Goal: Contribute content: Add original content to the website for others to see

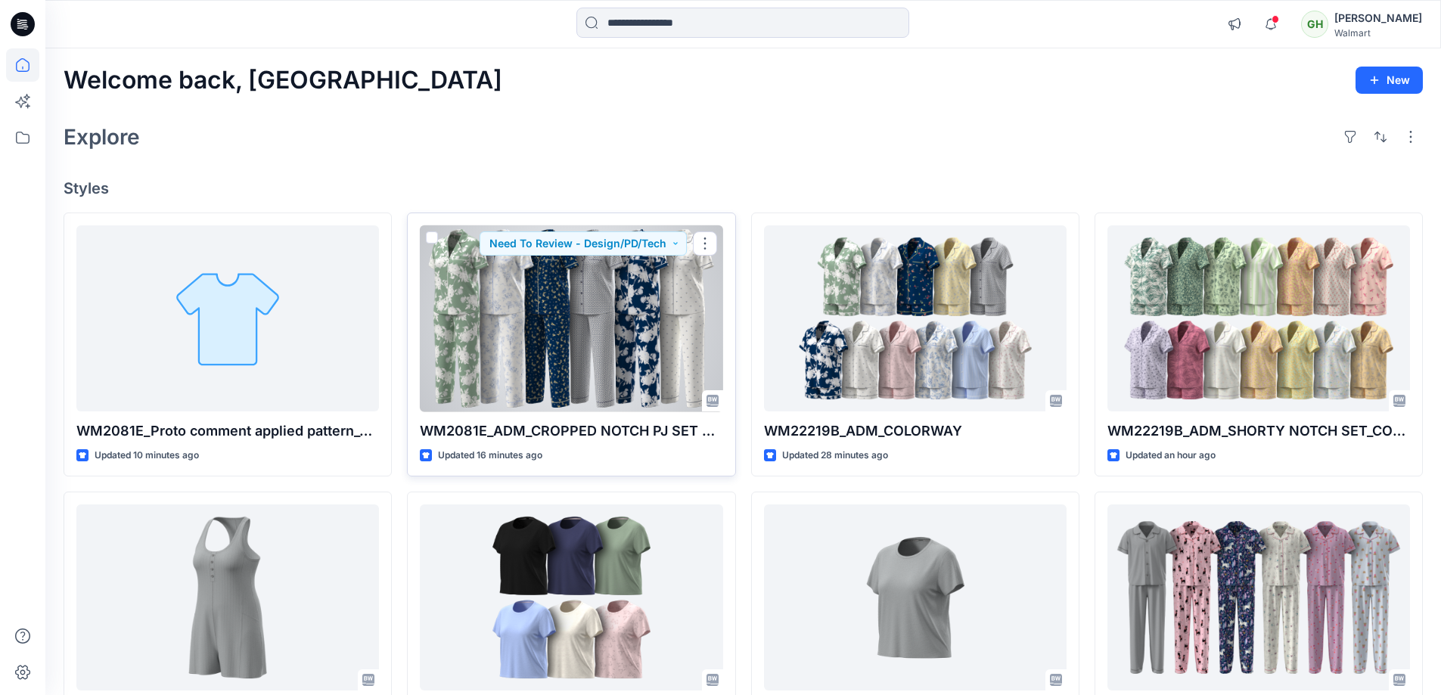
click at [484, 381] on div at bounding box center [571, 318] width 303 height 187
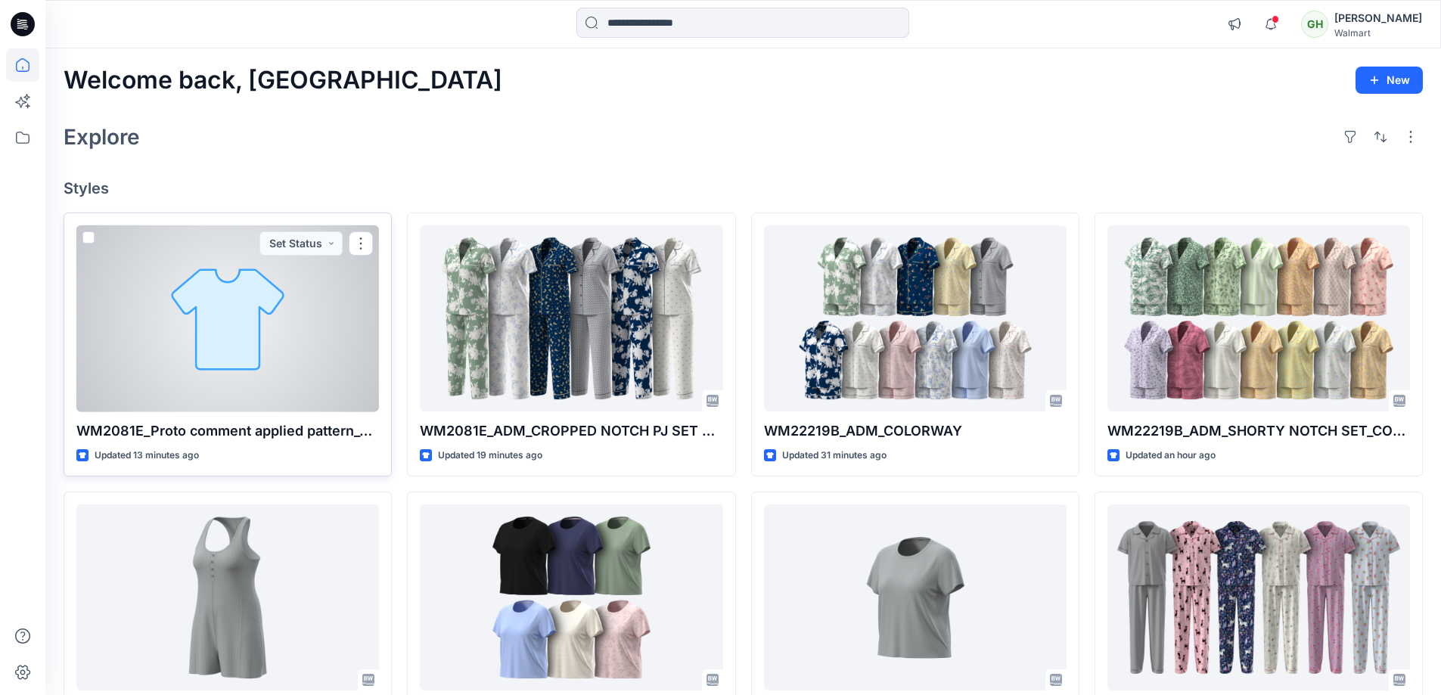
click at [332, 321] on div at bounding box center [227, 318] width 303 height 187
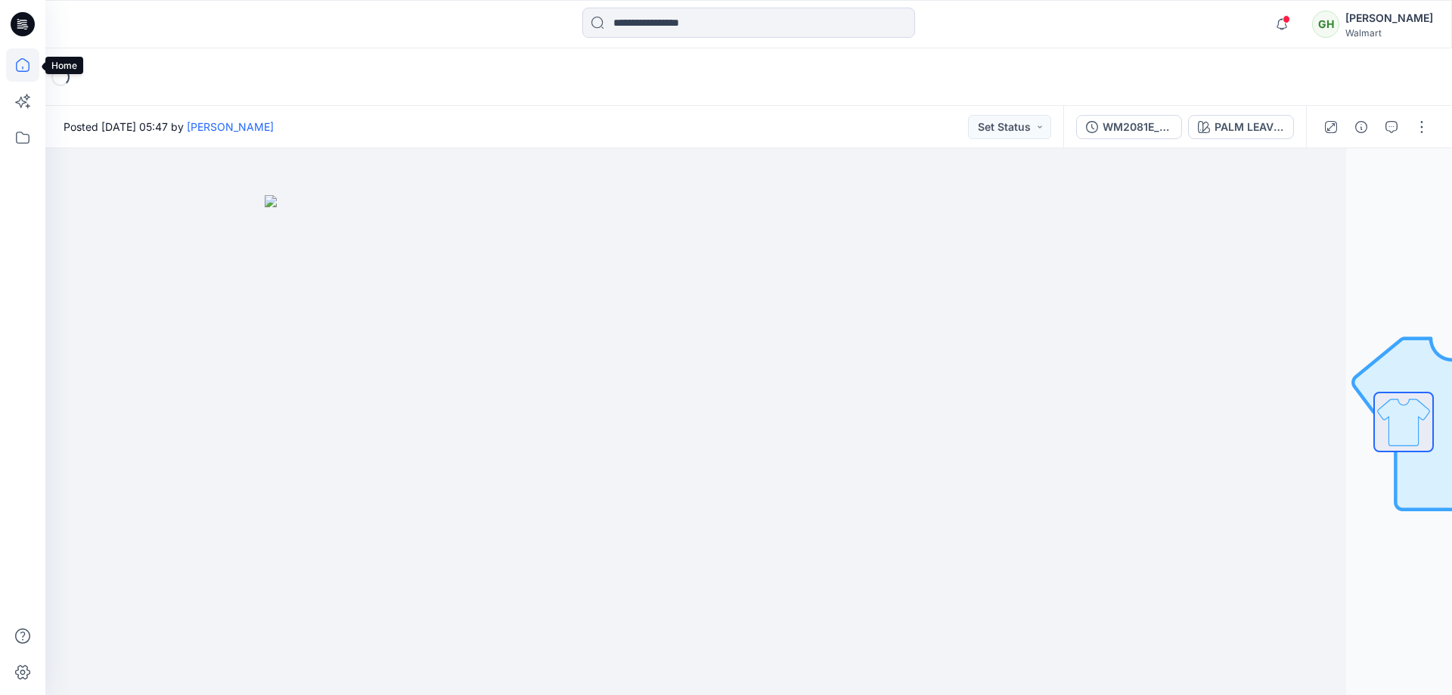
click at [28, 68] on icon at bounding box center [22, 64] width 33 height 33
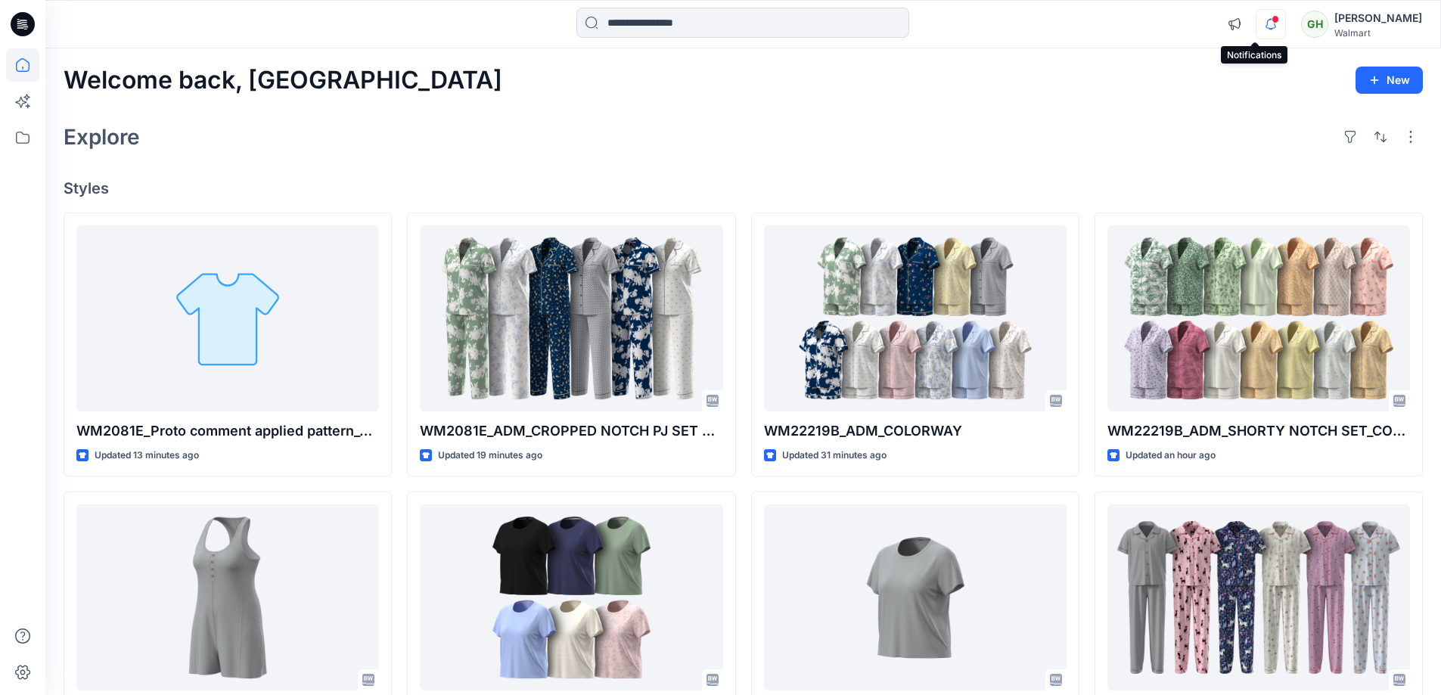
click at [1256, 30] on icon "button" at bounding box center [1270, 24] width 29 height 30
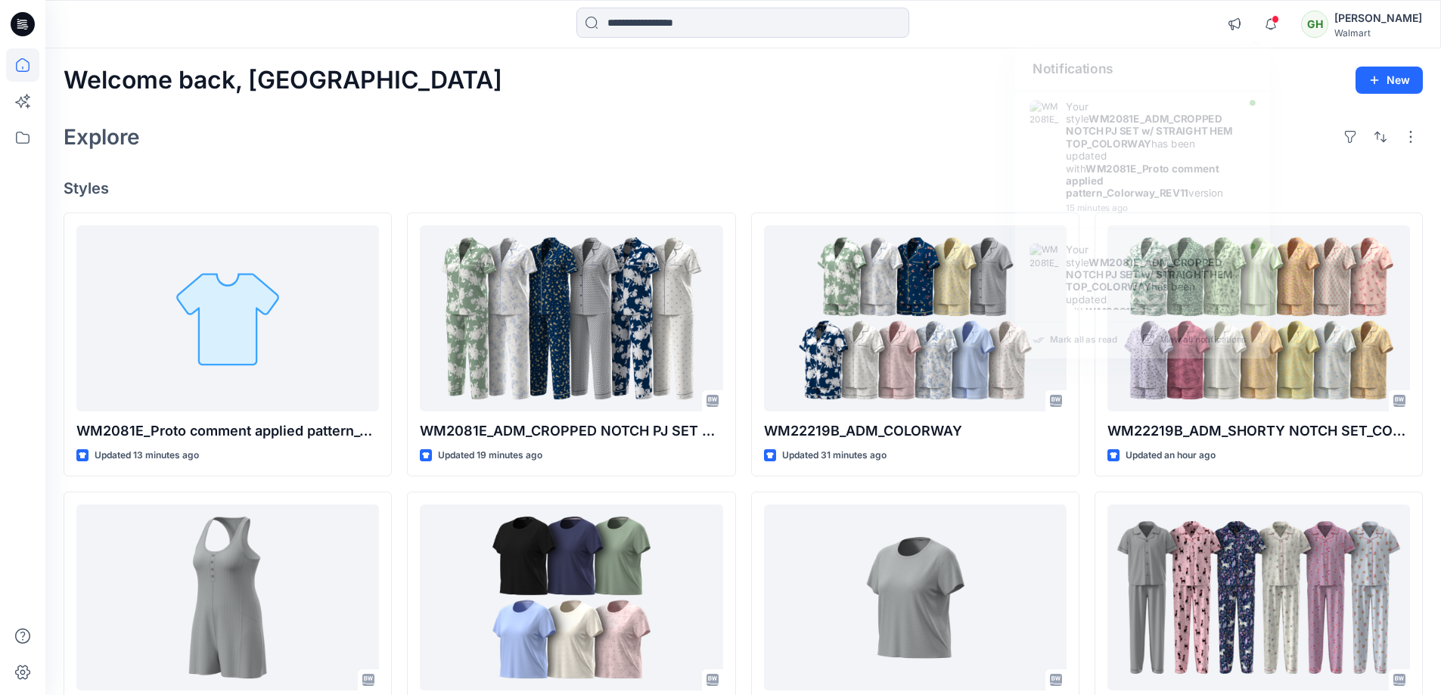
click at [893, 154] on div "Explore" at bounding box center [743, 137] width 1359 height 36
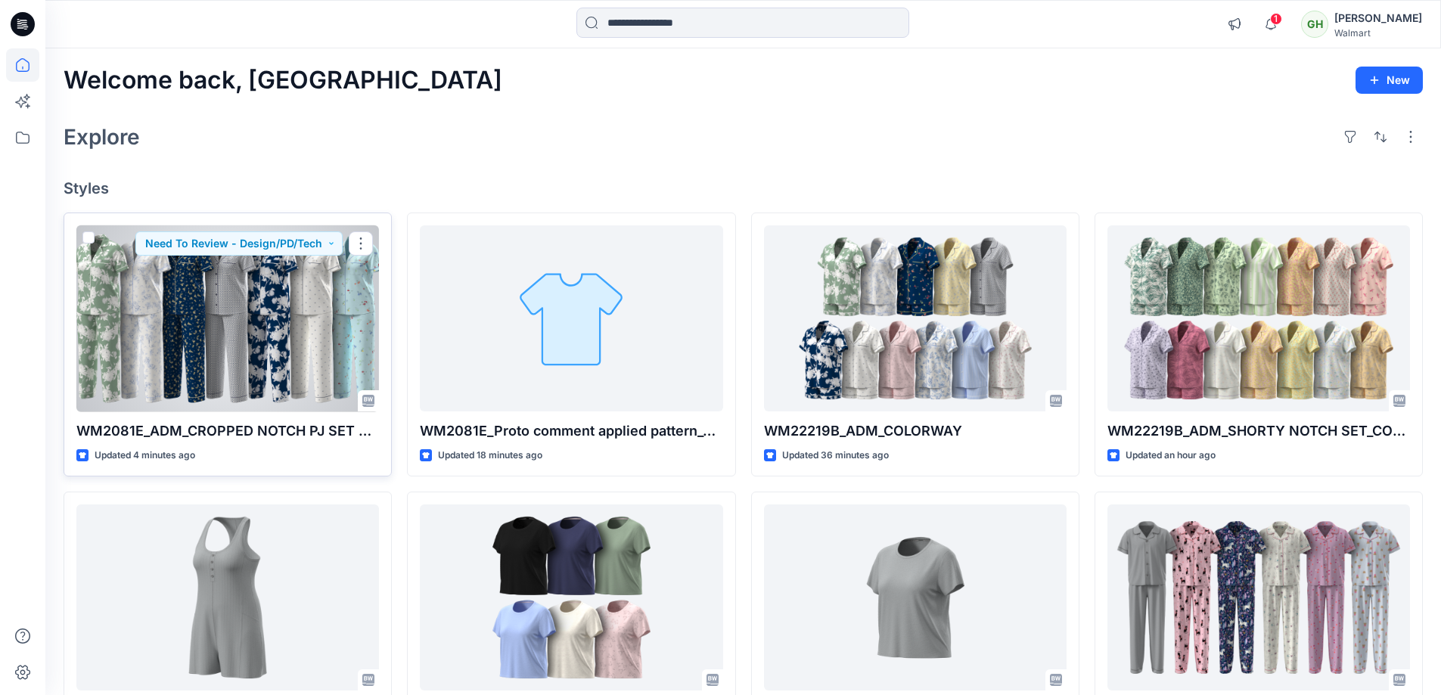
click at [250, 366] on div at bounding box center [227, 318] width 303 height 187
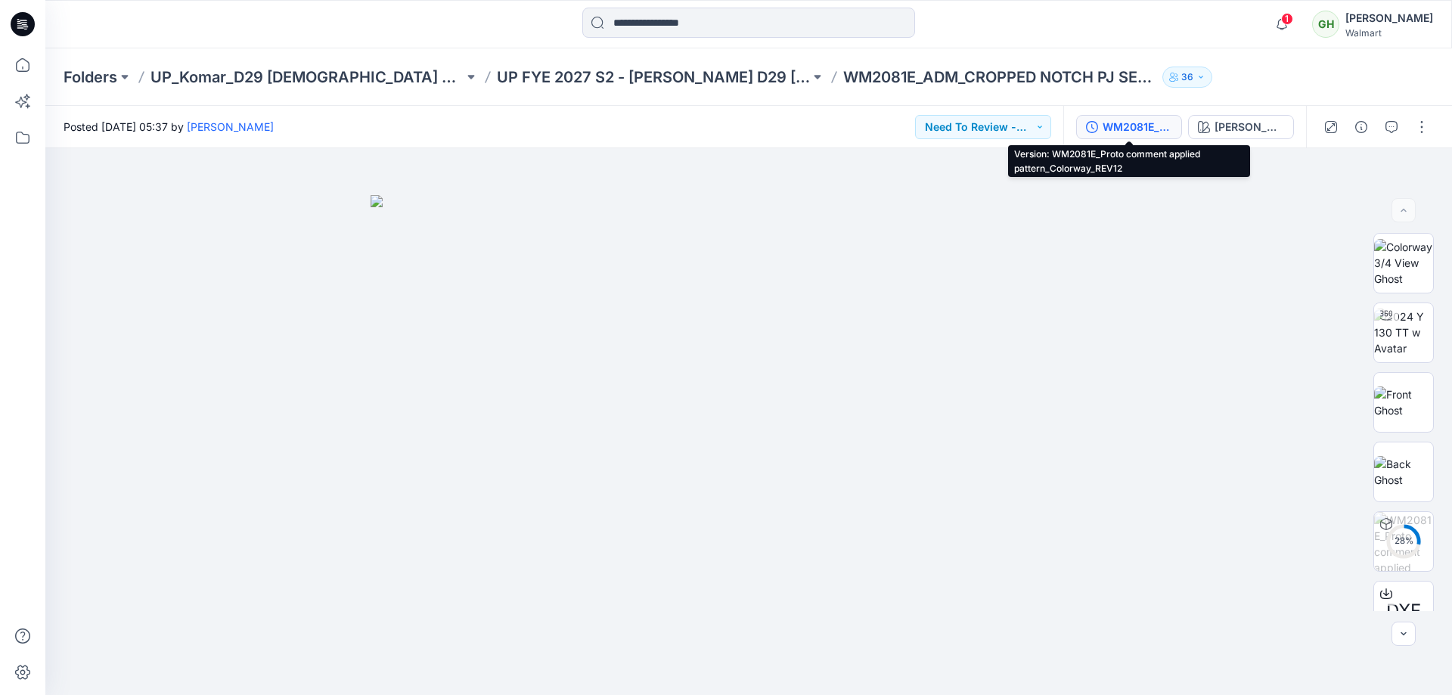
click at [1134, 130] on div "WM2081E_Proto comment applied pattern_Colorway_REV12" at bounding box center [1138, 127] width 70 height 17
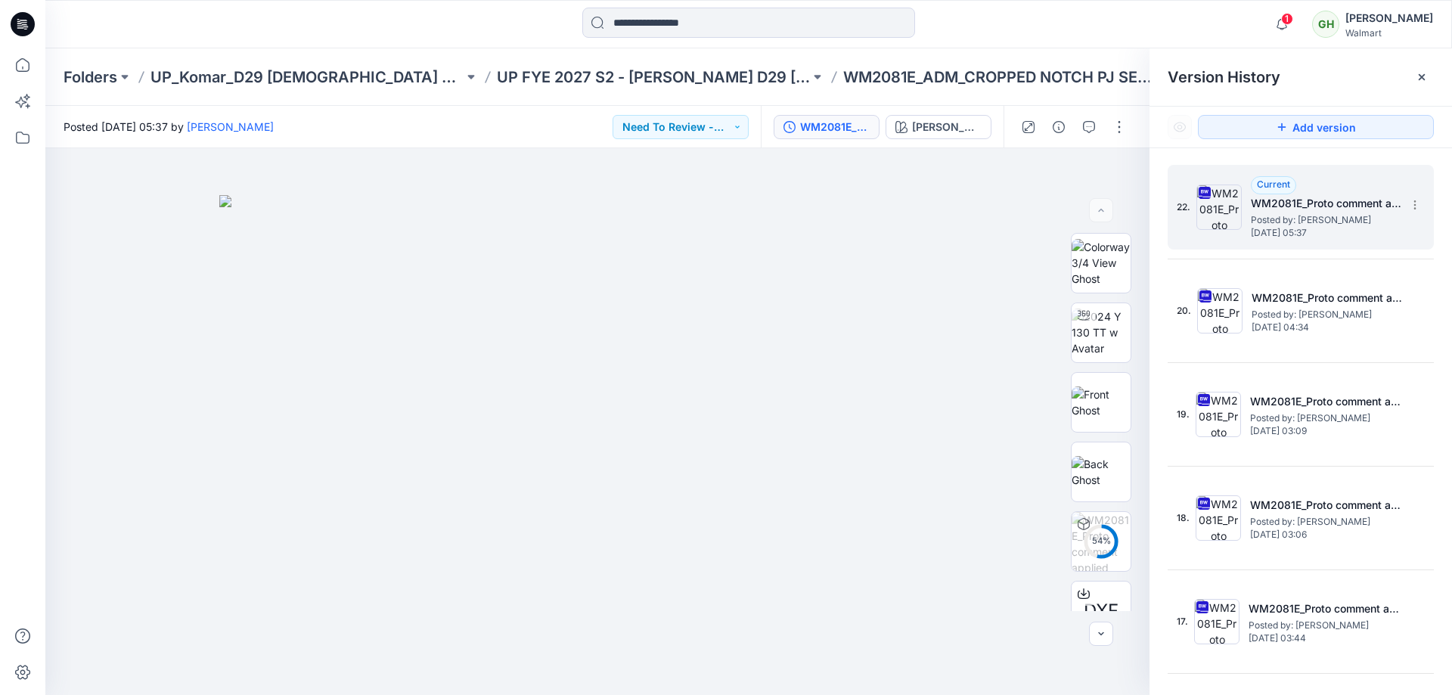
click at [1290, 228] on span "[DATE] 05:37" at bounding box center [1326, 233] width 151 height 11
click at [1305, 217] on span "Posted by: [PERSON_NAME]" at bounding box center [1326, 220] width 151 height 15
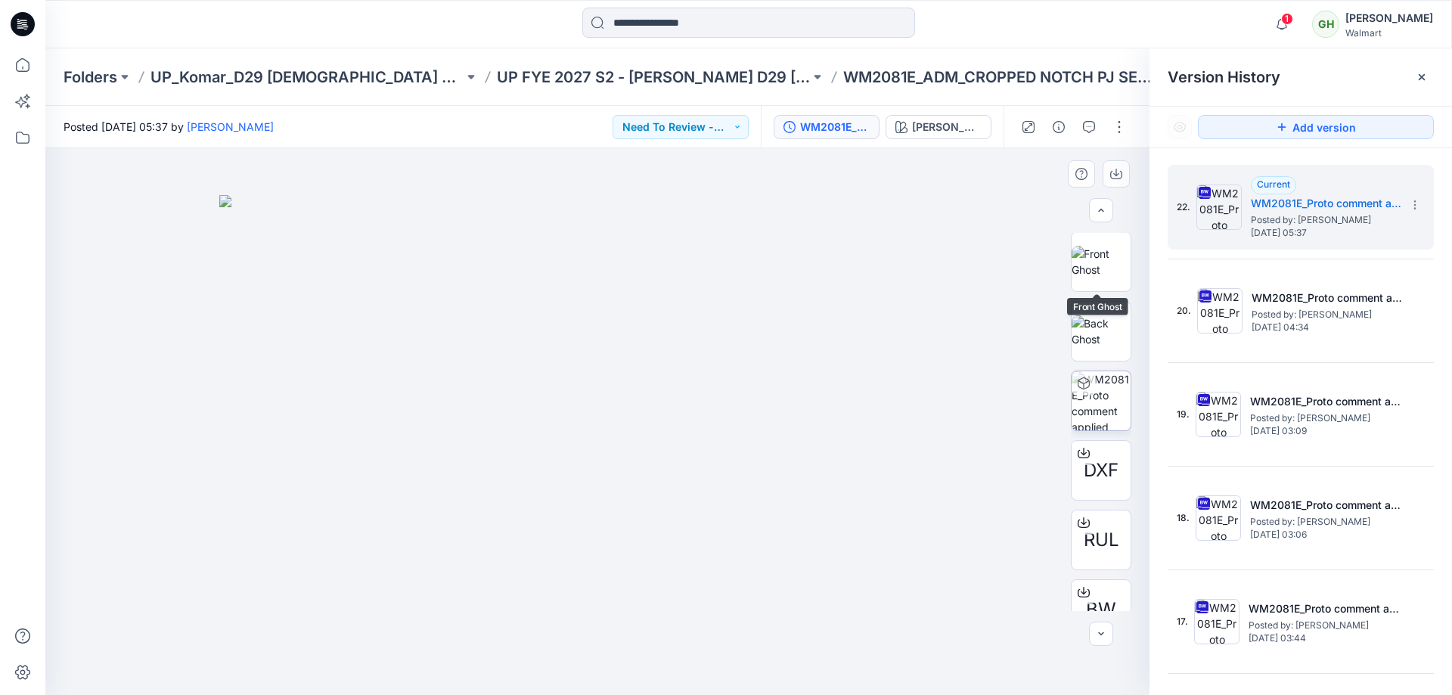
scroll to position [239, 0]
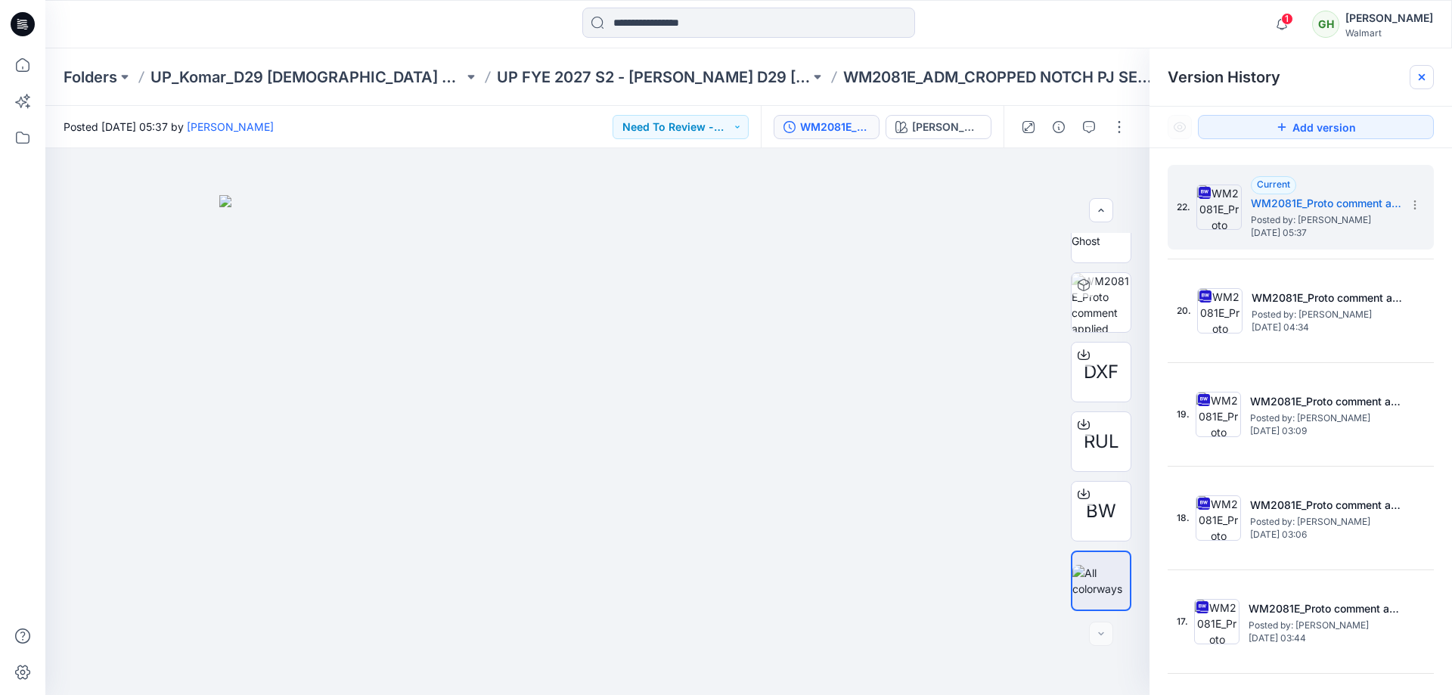
click at [1423, 80] on icon at bounding box center [1422, 77] width 12 height 12
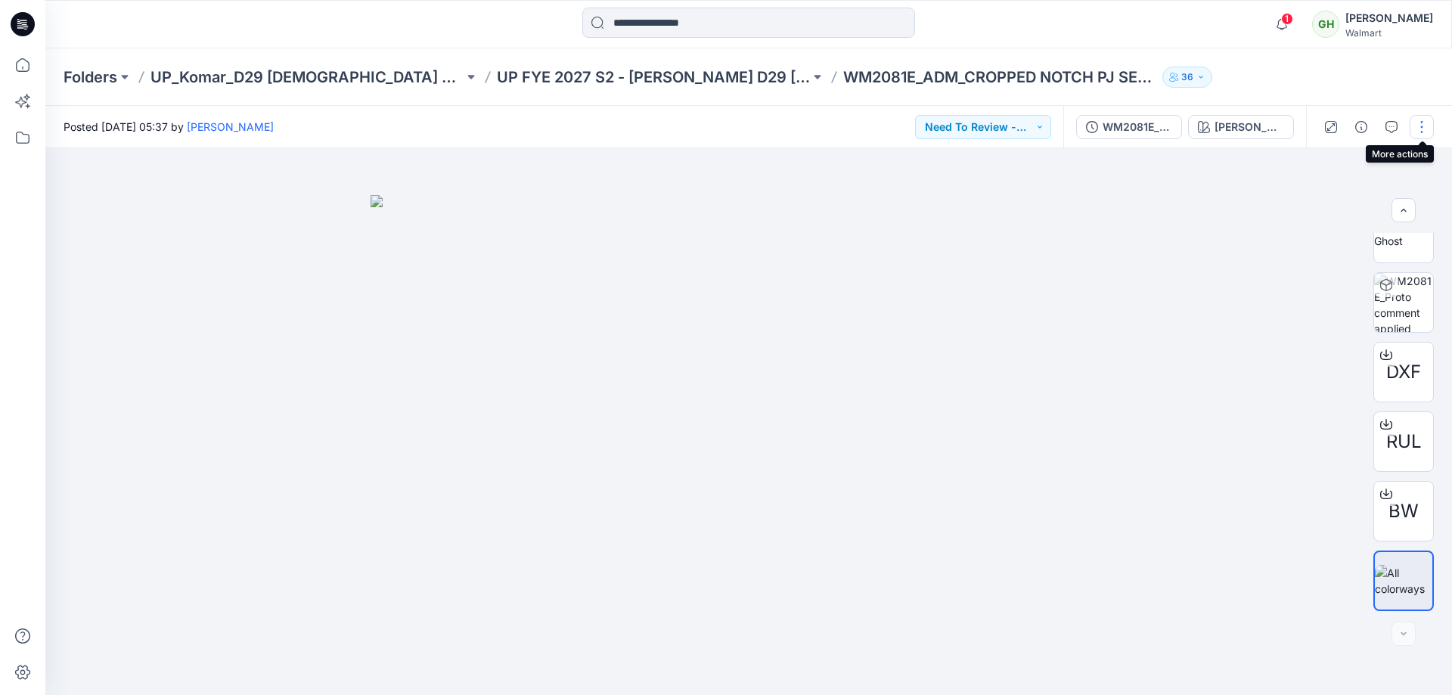
click at [1418, 122] on button "button" at bounding box center [1422, 127] width 24 height 24
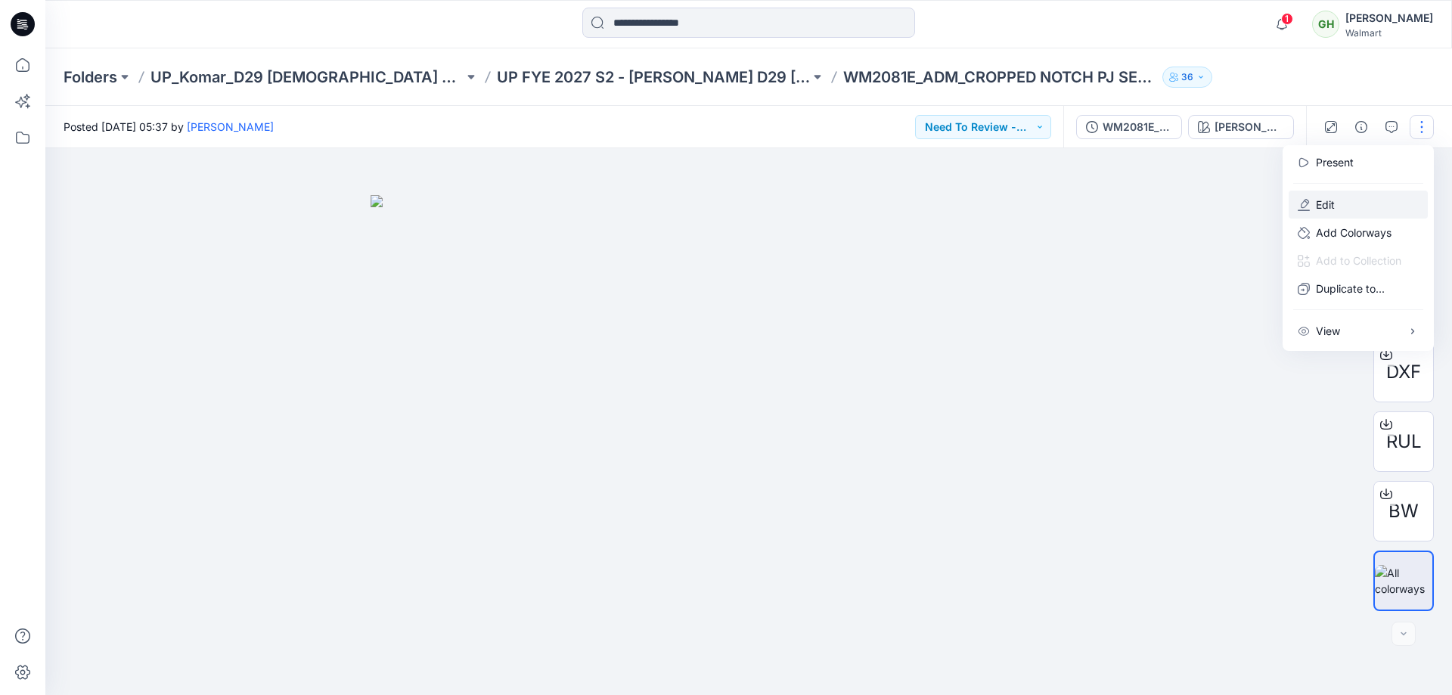
click at [1339, 206] on button "Edit" at bounding box center [1358, 205] width 139 height 28
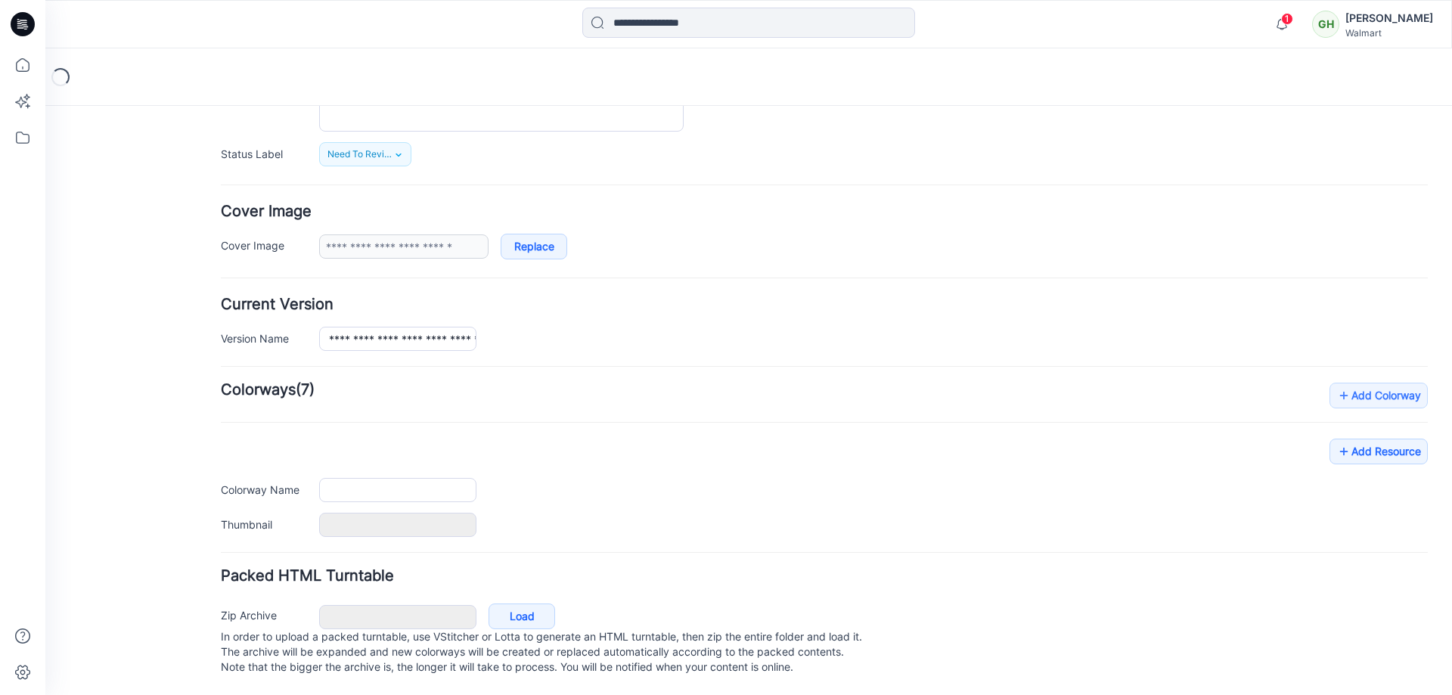
type input "**********"
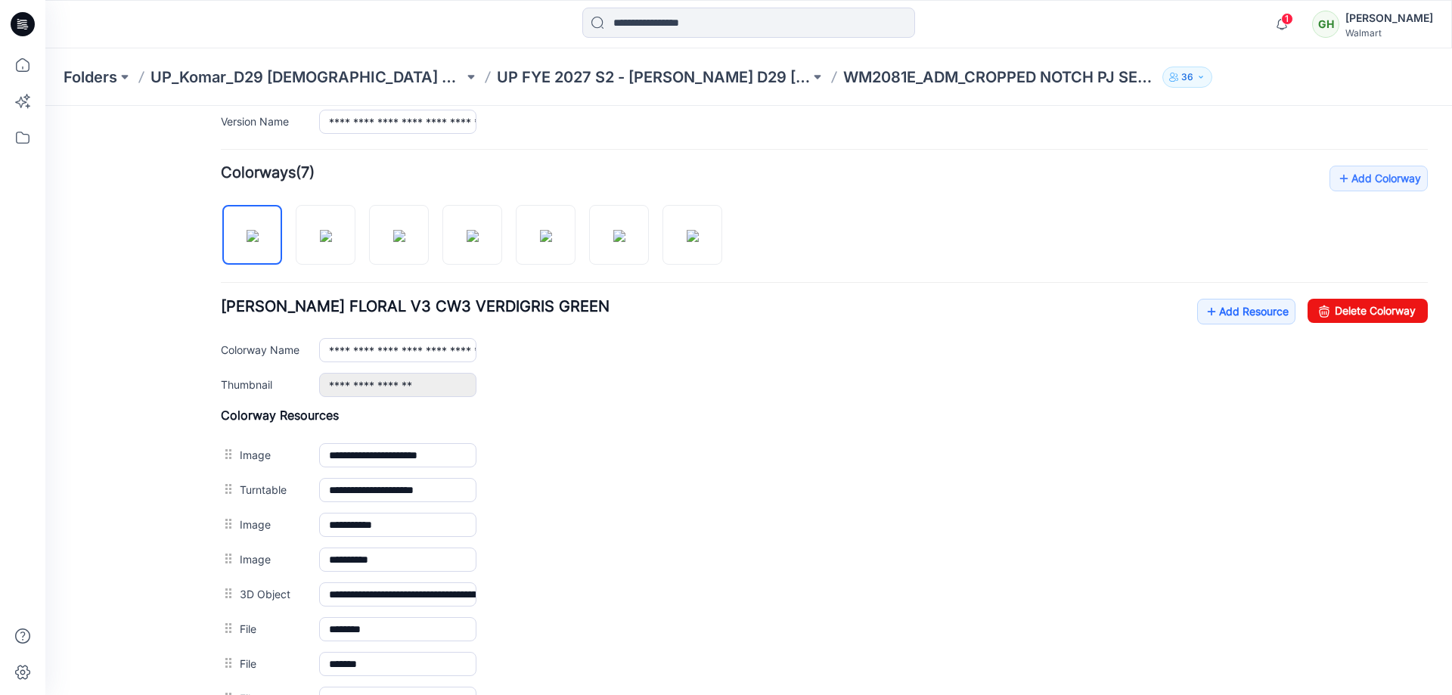
scroll to position [607, 0]
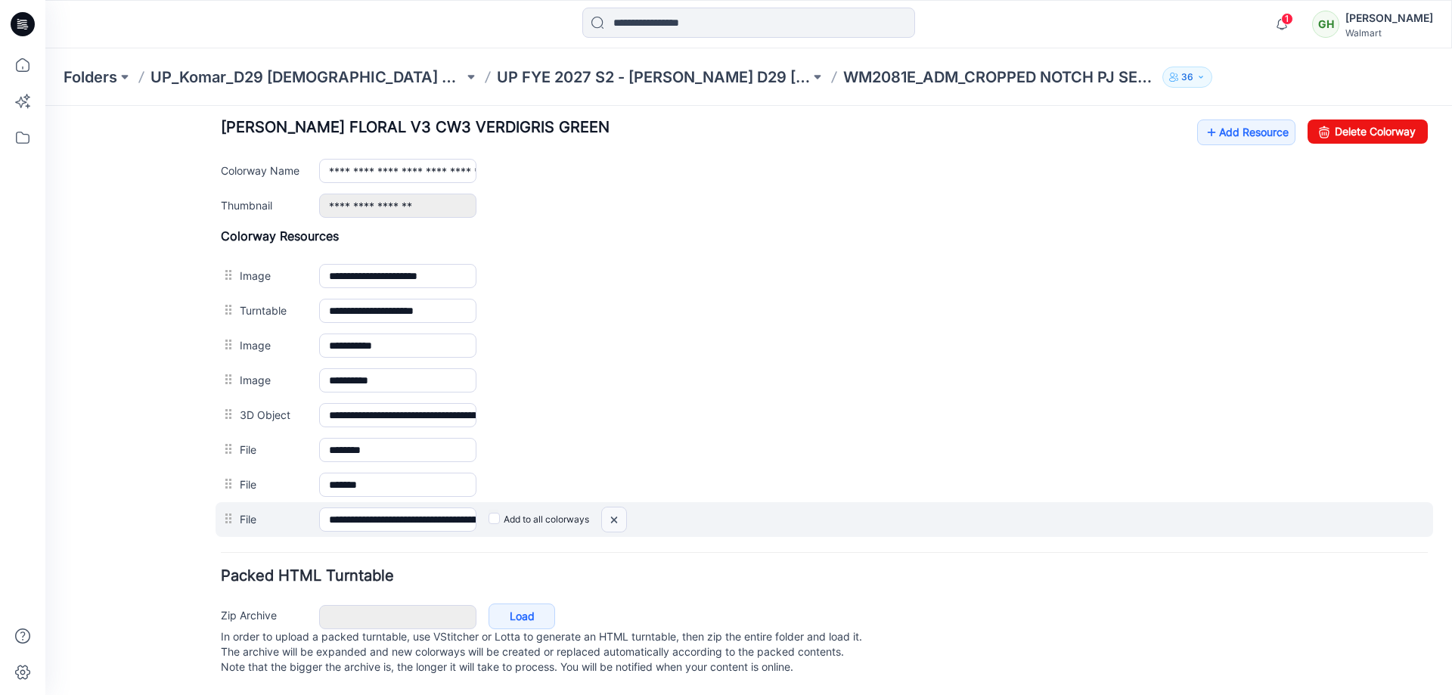
drag, startPoint x: 614, startPoint y: 506, endPoint x: 835, endPoint y: 176, distance: 396.9
click at [614, 508] on img at bounding box center [614, 520] width 24 height 25
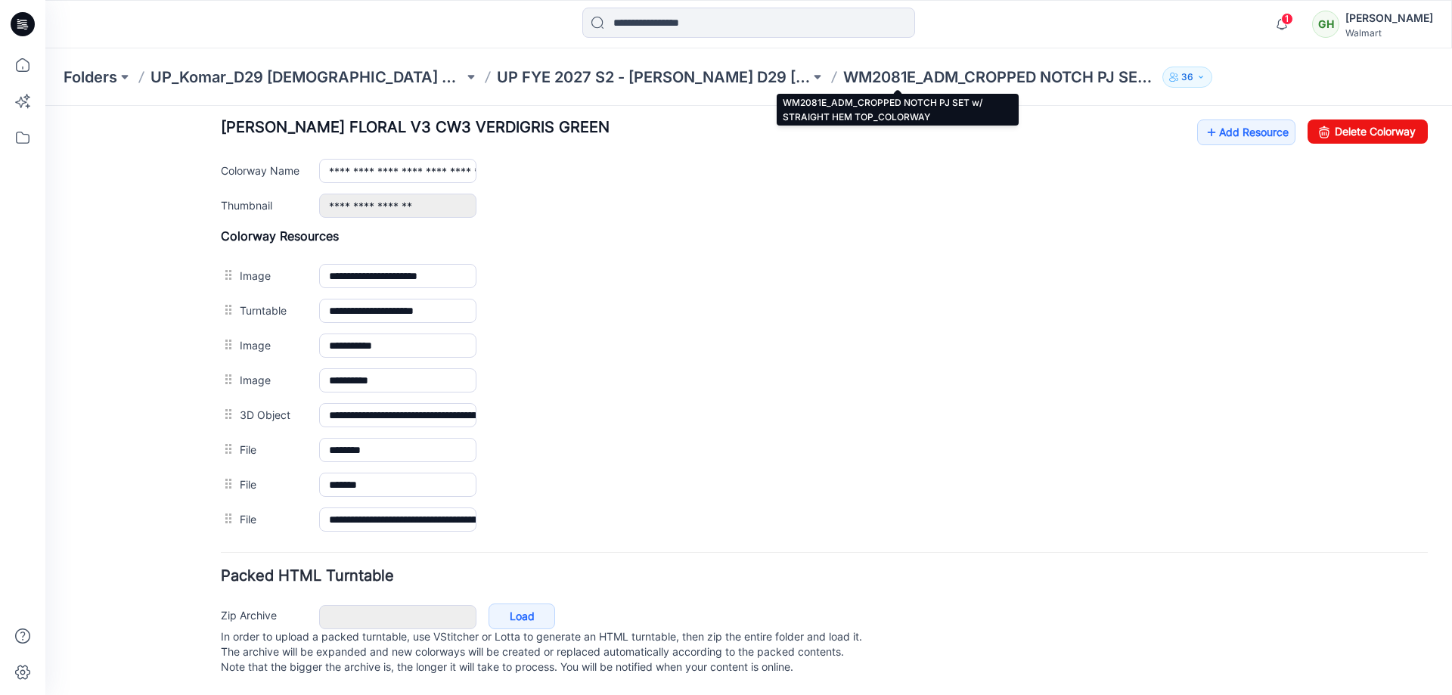
scroll to position [573, 0]
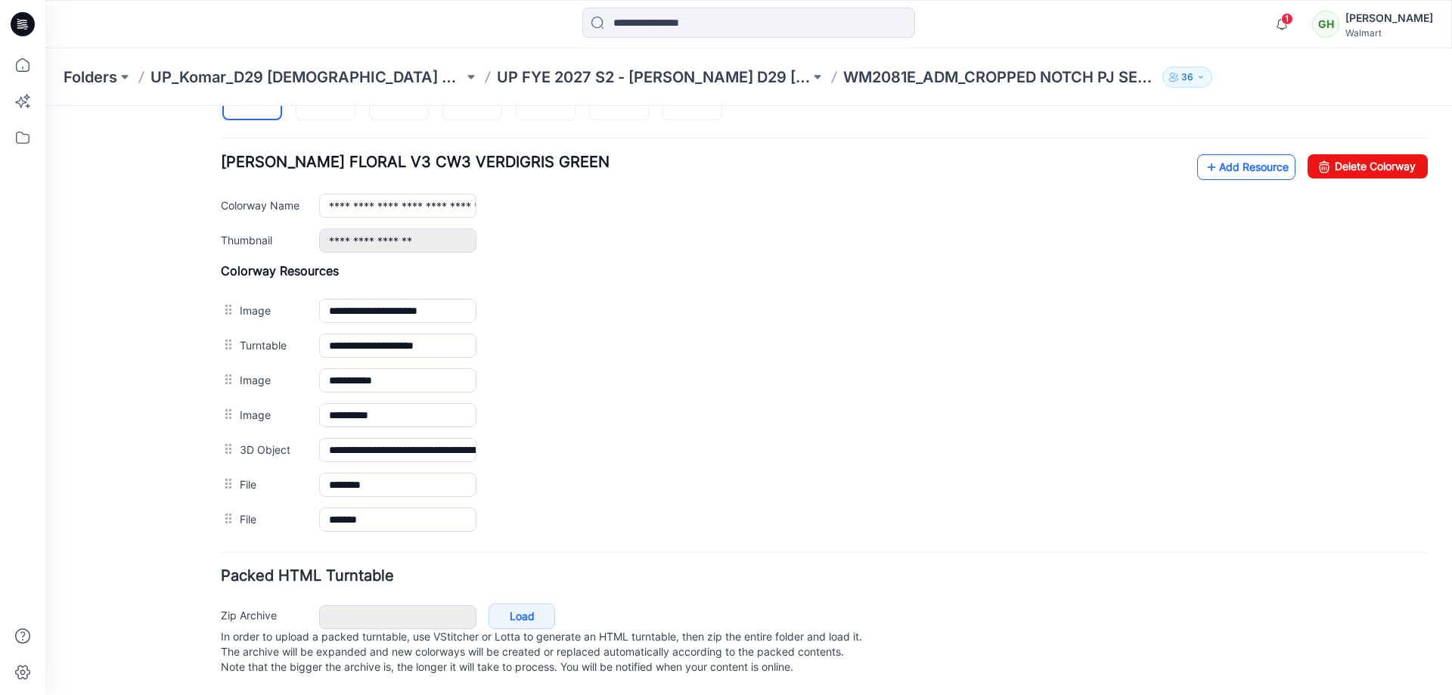
click at [1208, 154] on link "Add Resource" at bounding box center [1246, 167] width 98 height 26
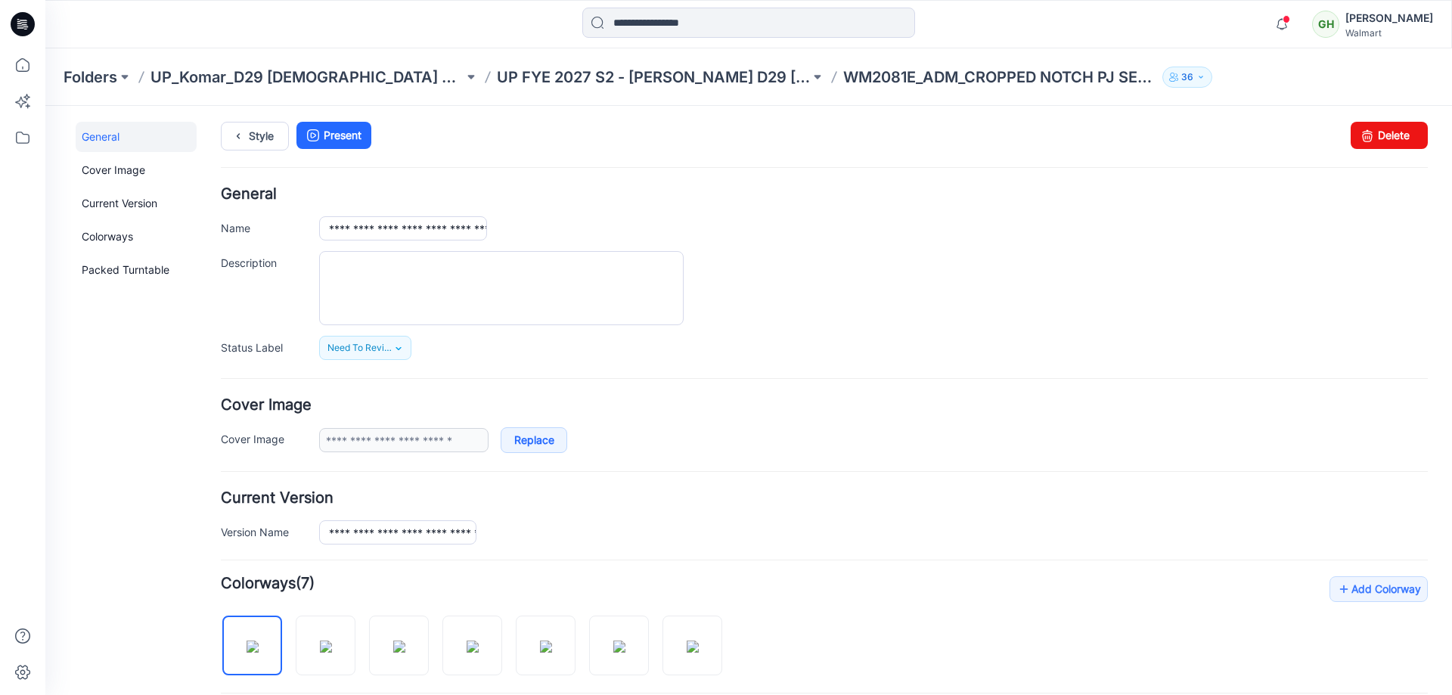
scroll to position [0, 0]
click at [255, 140] on link "Style" at bounding box center [255, 138] width 68 height 29
